Goal: Task Accomplishment & Management: Manage account settings

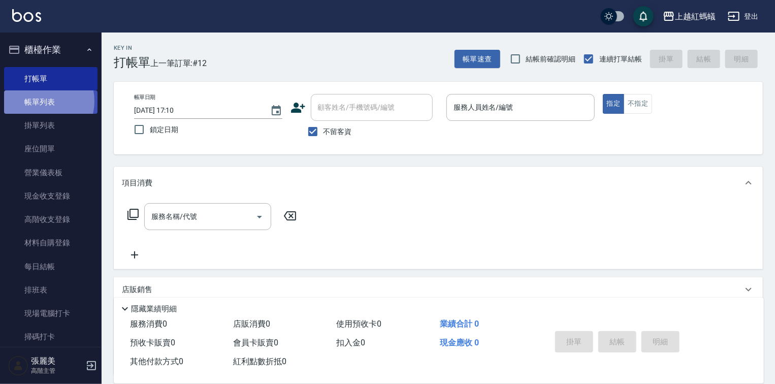
click at [39, 101] on link "帳單列表" at bounding box center [50, 101] width 93 height 23
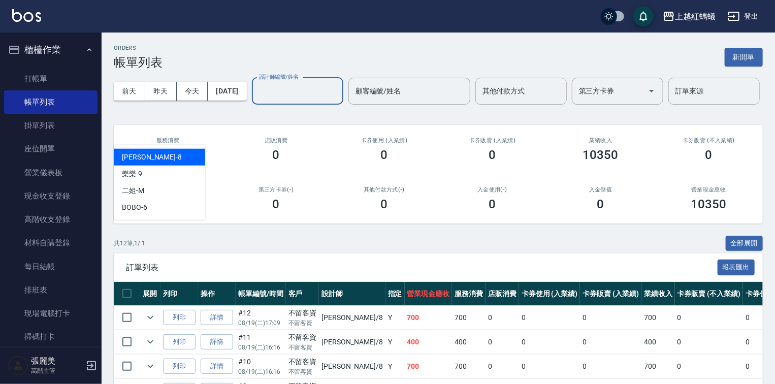
click at [257, 100] on input "設計師編號/姓名" at bounding box center [298, 91] width 82 height 18
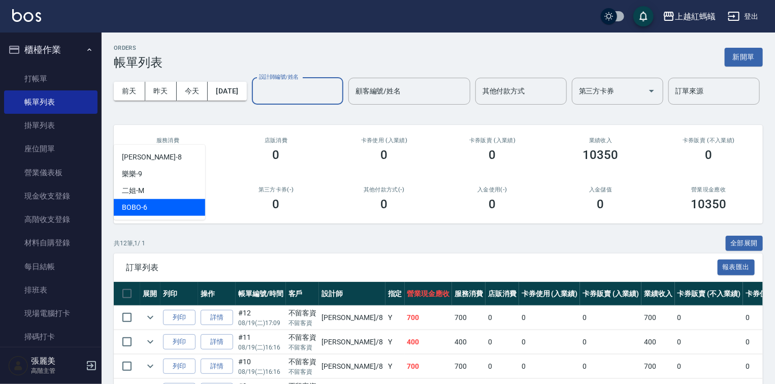
click at [163, 211] on div "BOBO -6" at bounding box center [159, 207] width 91 height 17
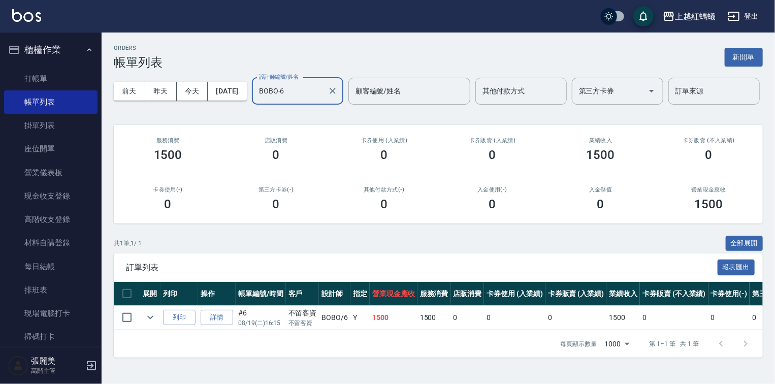
click at [257, 100] on input "BOBO-6" at bounding box center [290, 91] width 67 height 18
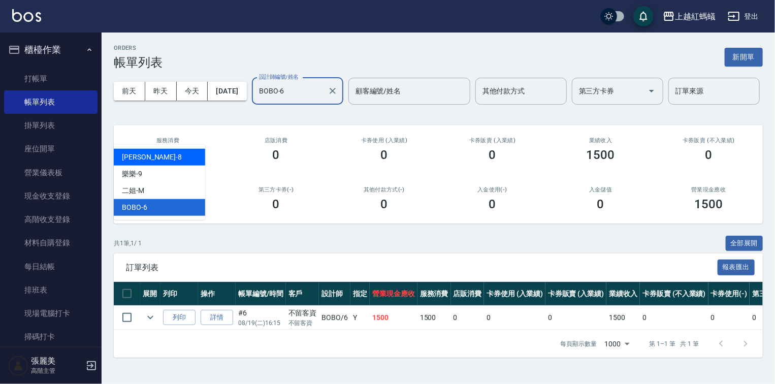
click at [154, 156] on div "張浩 -8" at bounding box center [159, 157] width 91 height 17
type input "張浩-8"
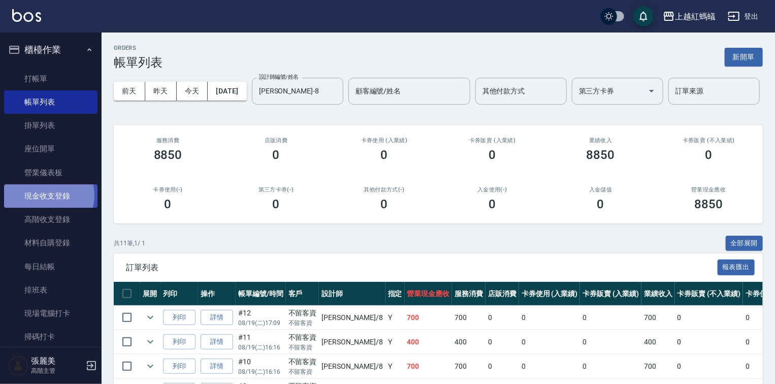
click at [45, 196] on link "現金收支登錄" at bounding box center [50, 195] width 93 height 23
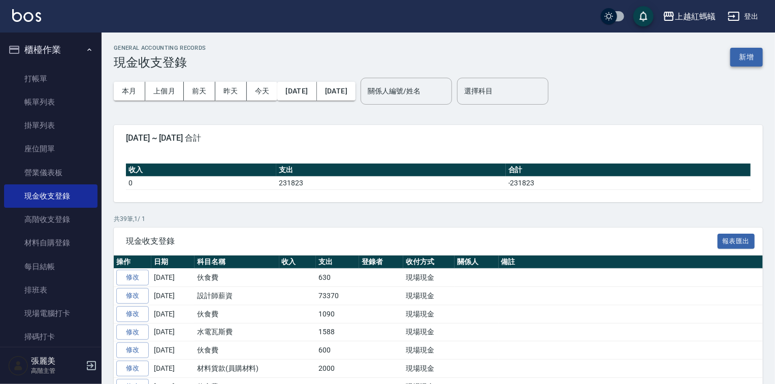
click at [759, 56] on button "新增" at bounding box center [747, 57] width 33 height 19
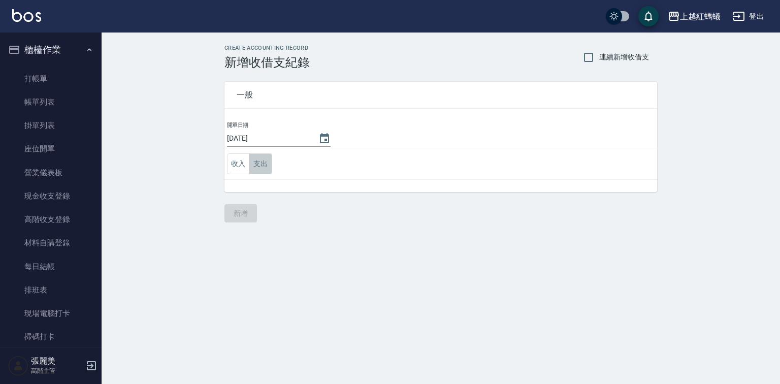
click at [256, 160] on button "支出" at bounding box center [260, 163] width 23 height 21
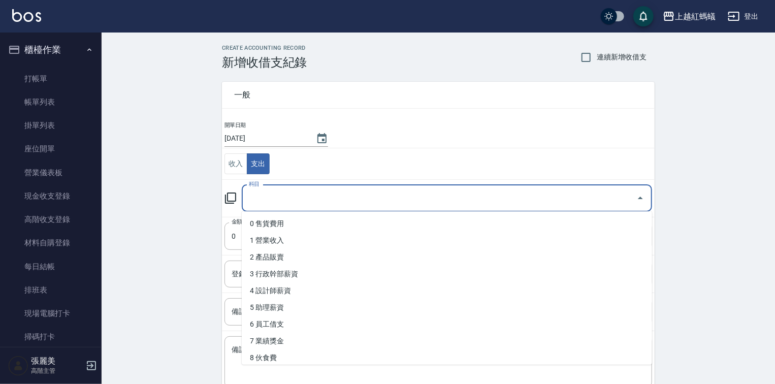
click at [282, 199] on input "科目" at bounding box center [439, 199] width 386 height 18
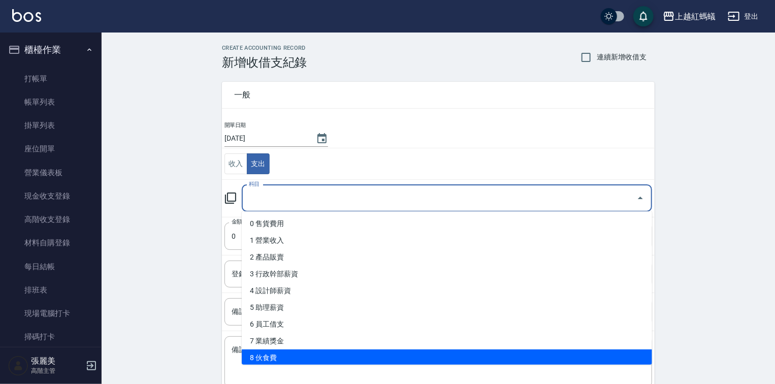
click at [284, 362] on li "8 伙食費" at bounding box center [447, 358] width 411 height 17
type input "8 伙食費"
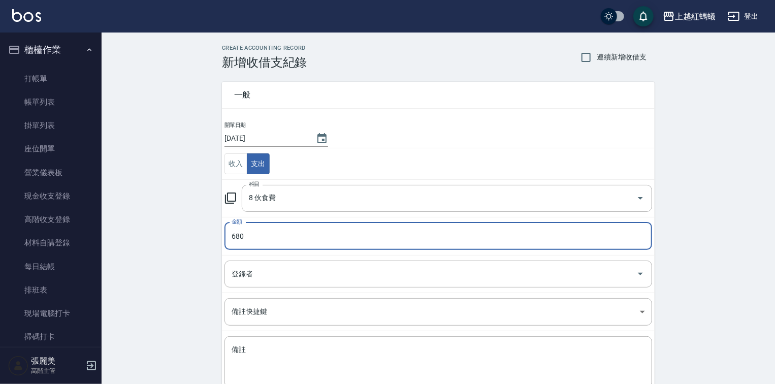
scroll to position [63, 0]
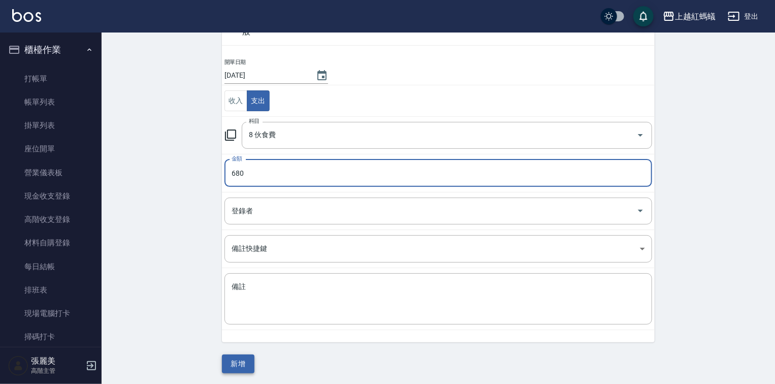
type input "680"
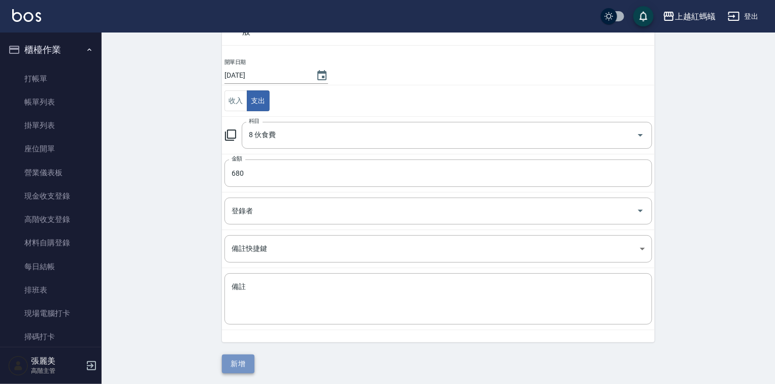
click at [251, 364] on button "新增" at bounding box center [238, 364] width 33 height 19
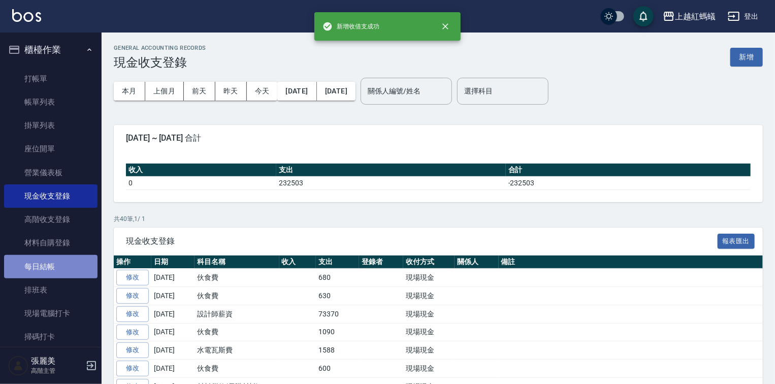
click at [51, 265] on link "每日結帳" at bounding box center [50, 266] width 93 height 23
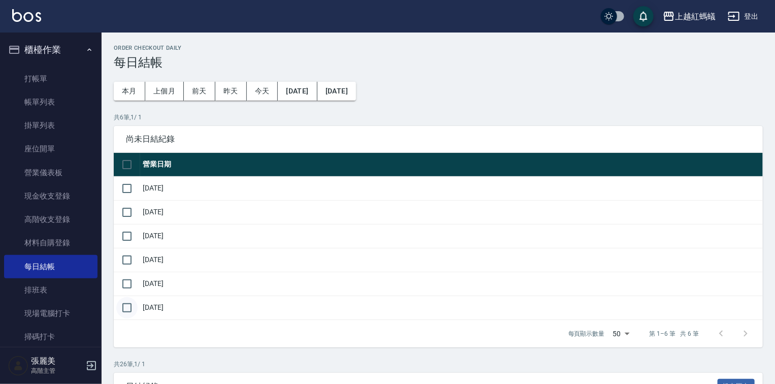
click at [128, 307] on input "checkbox" at bounding box center [126, 307] width 21 height 21
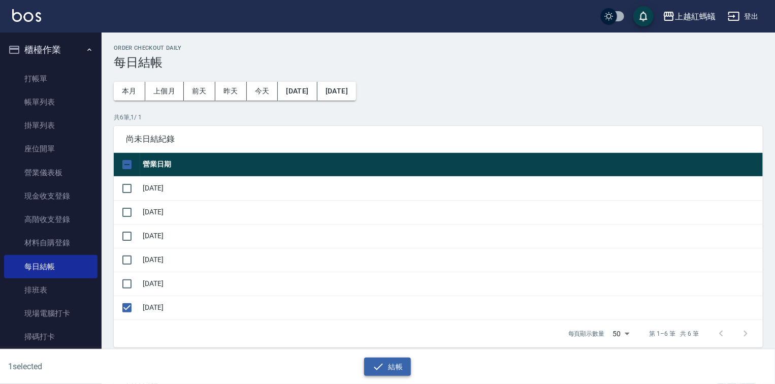
click at [377, 368] on icon "button" at bounding box center [378, 367] width 12 height 12
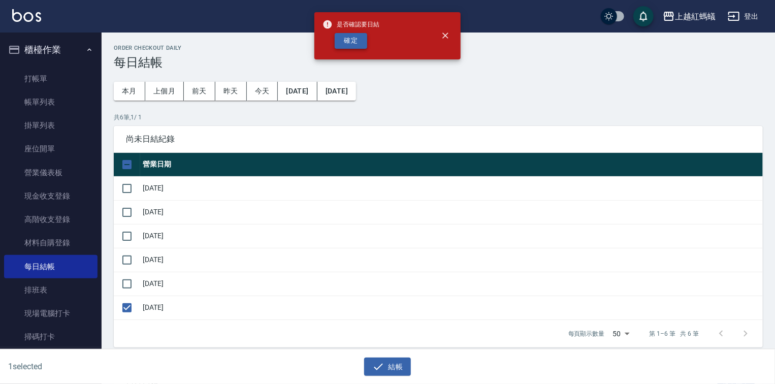
click at [352, 40] on button "確定" at bounding box center [351, 41] width 33 height 16
checkbox input "false"
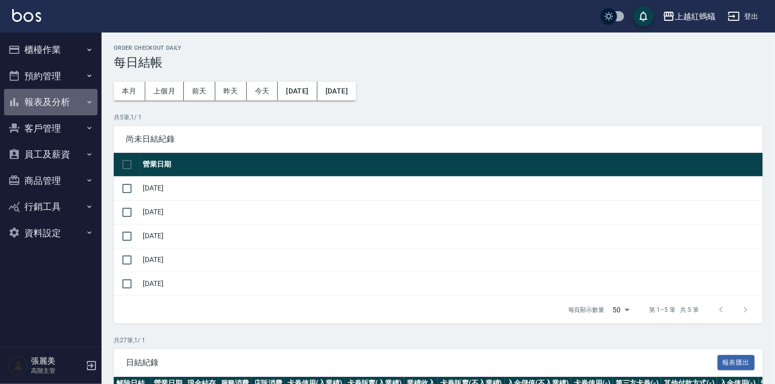
click at [39, 103] on button "報表及分析" at bounding box center [50, 102] width 93 height 26
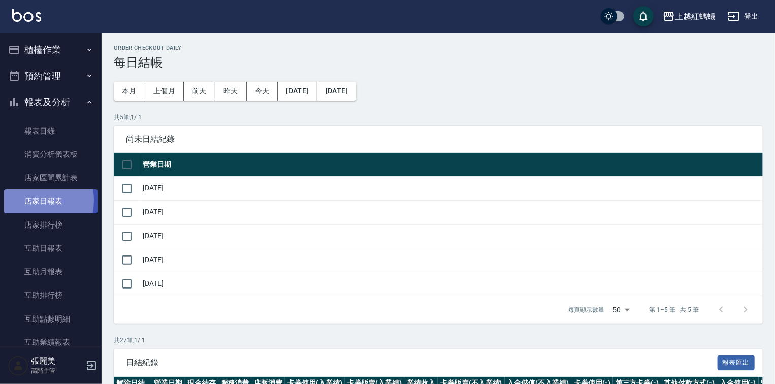
click at [24, 200] on link "店家日報表" at bounding box center [50, 201] width 93 height 23
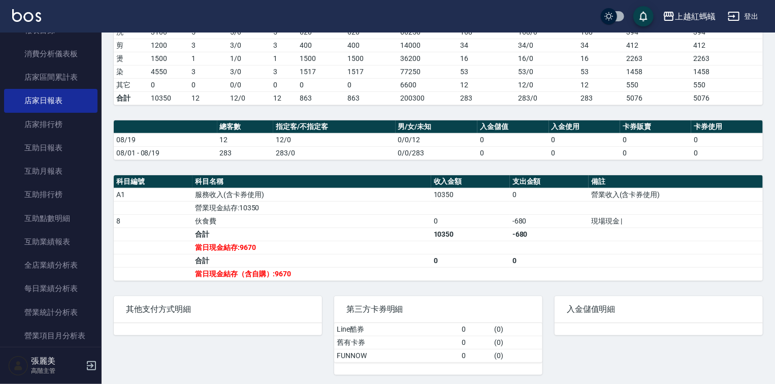
scroll to position [325, 0]
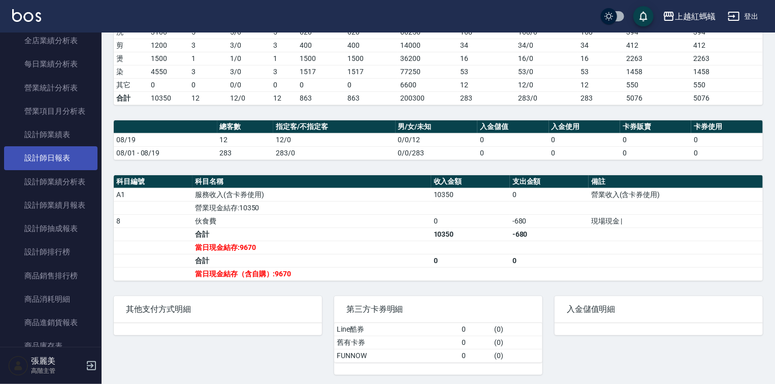
click at [71, 163] on link "設計師日報表" at bounding box center [50, 157] width 93 height 23
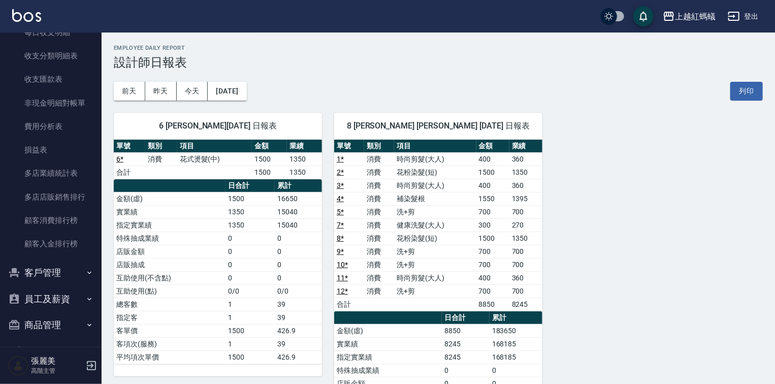
scroll to position [929, 0]
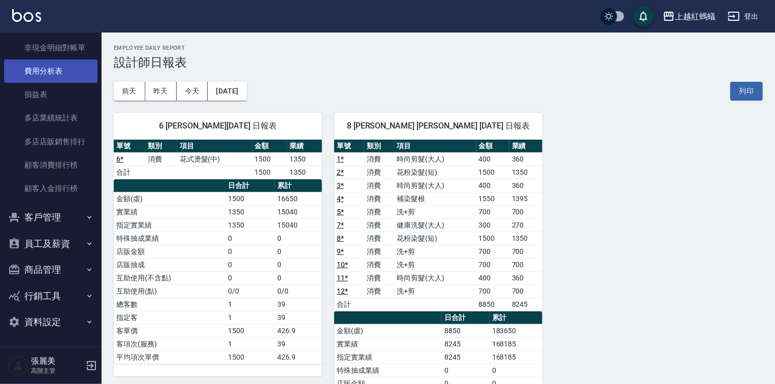
click at [56, 74] on link "費用分析表" at bounding box center [50, 70] width 93 height 23
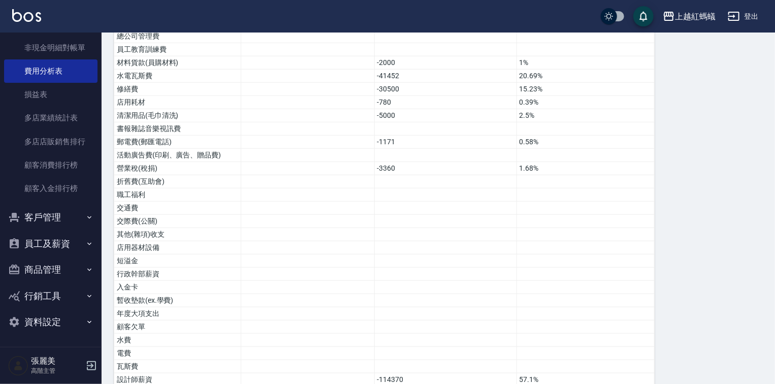
scroll to position [493, 0]
